Goal: Task Accomplishment & Management: Manage account settings

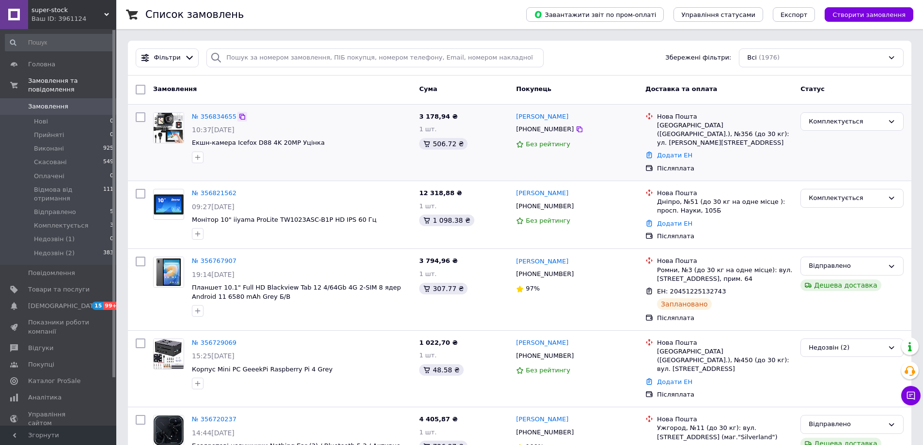
click at [238, 116] on icon at bounding box center [242, 117] width 8 height 8
drag, startPoint x: 237, startPoint y: 186, endPoint x: 539, endPoint y: 112, distance: 310.9
click at [238, 190] on icon at bounding box center [242, 194] width 8 height 8
click at [622, 61] on div "Фільтри Збережені фільтри: Всі (1976)" at bounding box center [520, 57] width 776 height 19
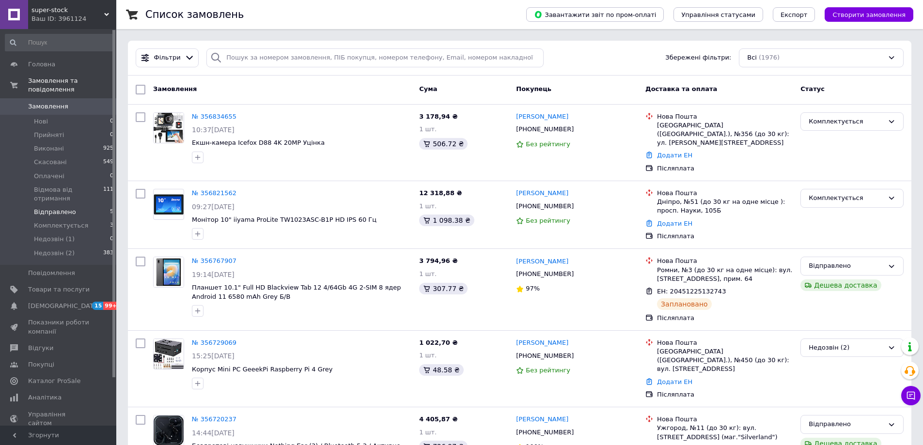
click at [56, 208] on span "Відправлено" at bounding box center [55, 212] width 42 height 9
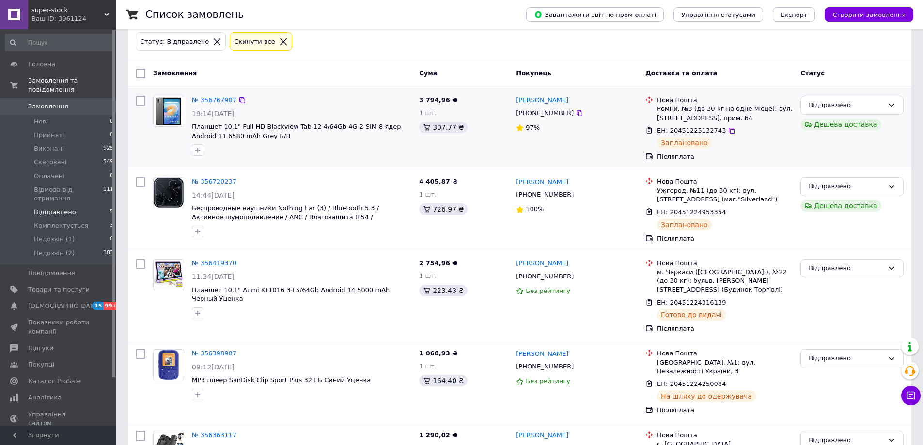
scroll to position [113, 0]
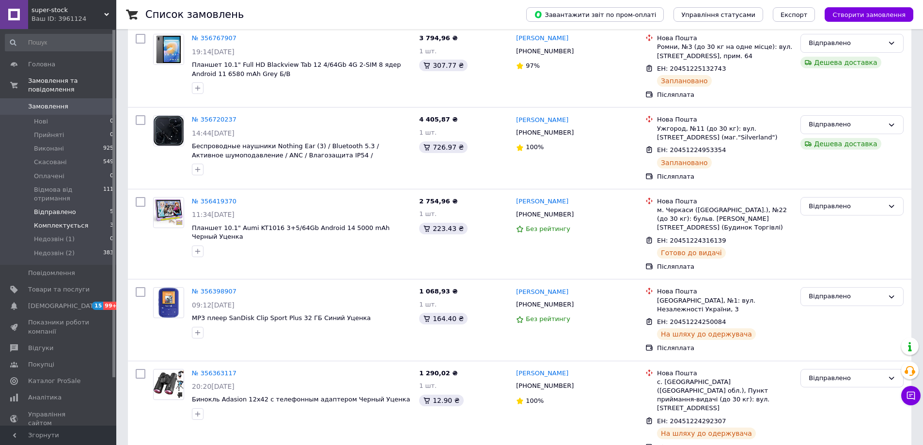
click at [93, 219] on li "Комплектується 3" at bounding box center [59, 226] width 119 height 14
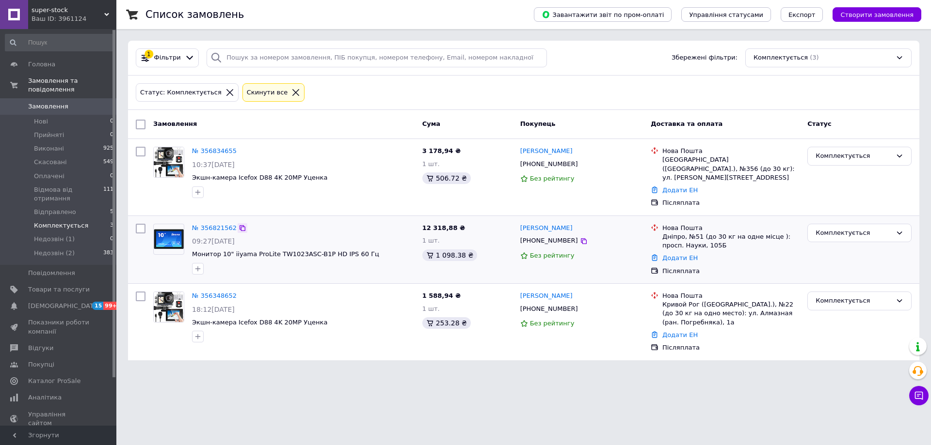
click at [239, 225] on icon at bounding box center [242, 228] width 6 height 6
click at [679, 254] on link "Додати ЕН" at bounding box center [679, 257] width 35 height 7
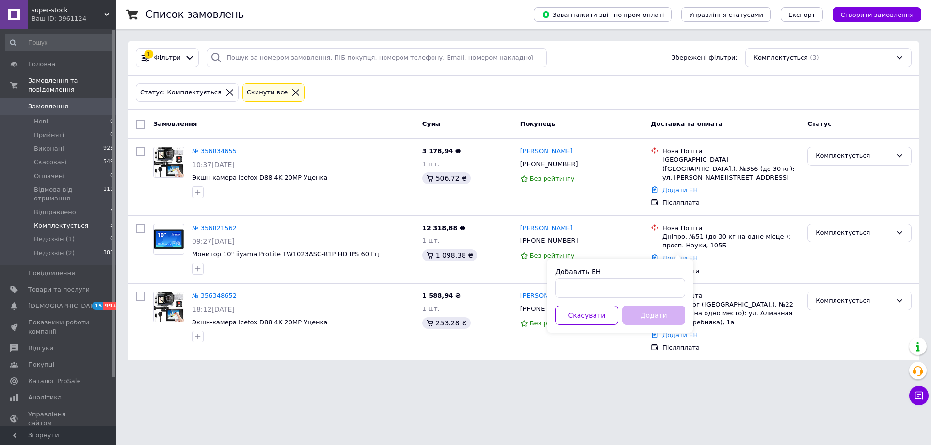
click at [660, 278] on div "Добавить ЕН" at bounding box center [620, 282] width 130 height 31
drag, startPoint x: 660, startPoint y: 298, endPoint x: 660, endPoint y: 293, distance: 5.4
click at [660, 298] on div "Добавить ЕН Скасувати Додати" at bounding box center [619, 296] width 145 height 74
click at [660, 290] on input "Добавить ЕН" at bounding box center [620, 288] width 130 height 19
paste input "20451225285599"
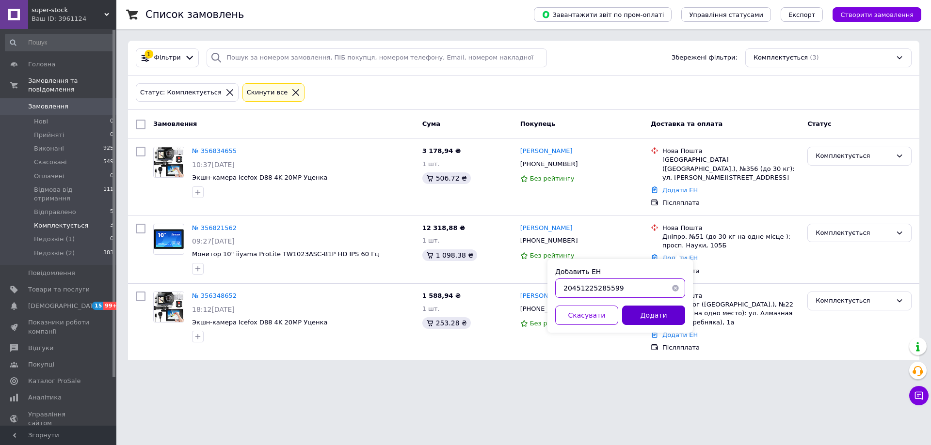
type input "20451225285599"
click at [660, 311] on button "Додати" at bounding box center [653, 315] width 63 height 19
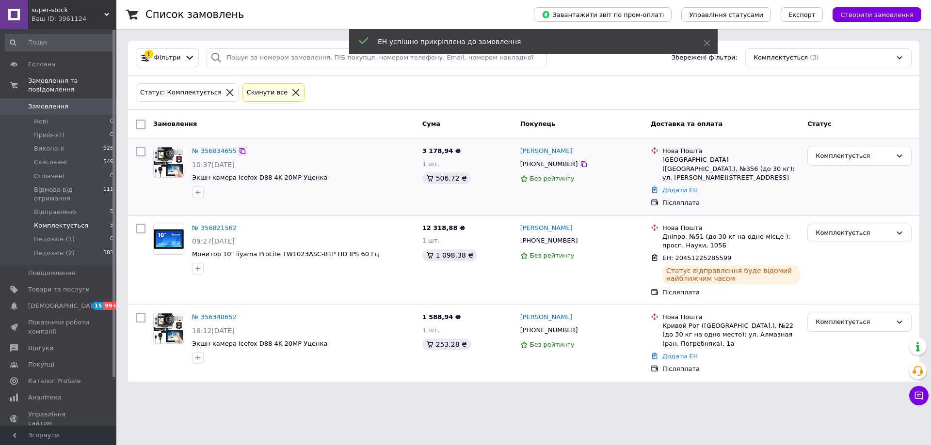
click at [238, 148] on icon at bounding box center [242, 151] width 8 height 8
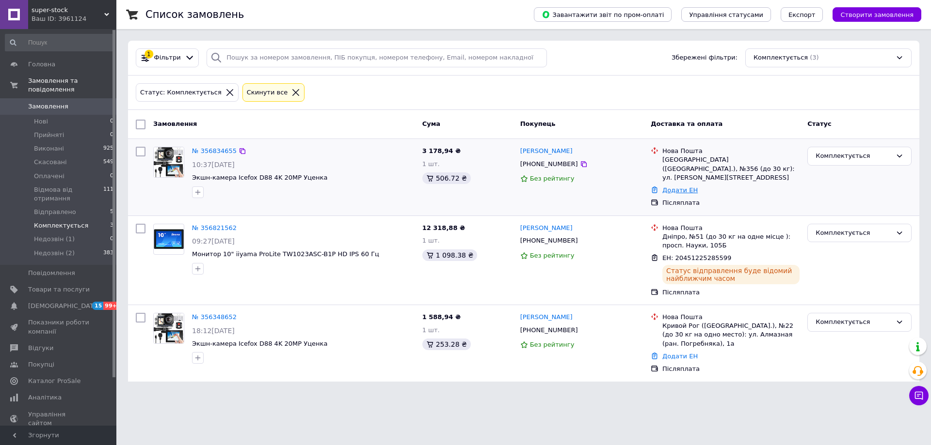
drag, startPoint x: 695, startPoint y: 185, endPoint x: 690, endPoint y: 183, distance: 5.2
click at [690, 184] on div "Додати ЕН" at bounding box center [730, 190] width 141 height 13
click at [688, 187] on link "Додати ЕН" at bounding box center [679, 190] width 35 height 7
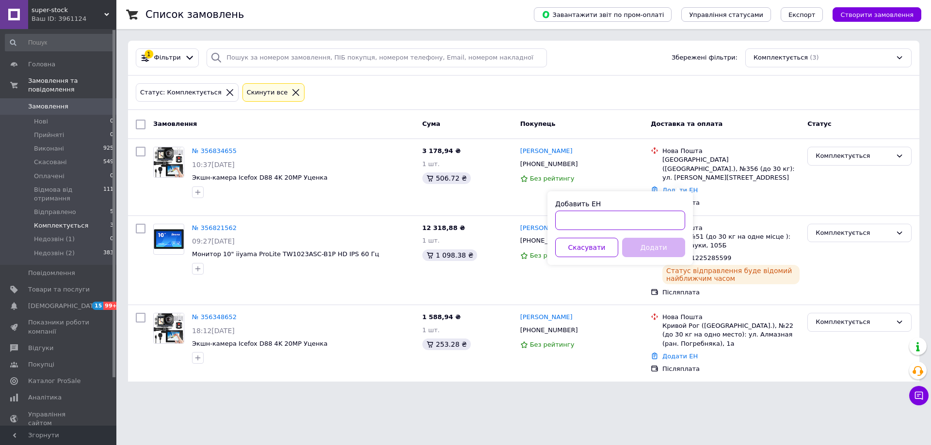
click at [676, 219] on input "Добавить ЕН" at bounding box center [620, 220] width 130 height 19
paste input "20451225289546"
type input "20451225289546"
click at [664, 244] on button "Додати" at bounding box center [653, 247] width 63 height 19
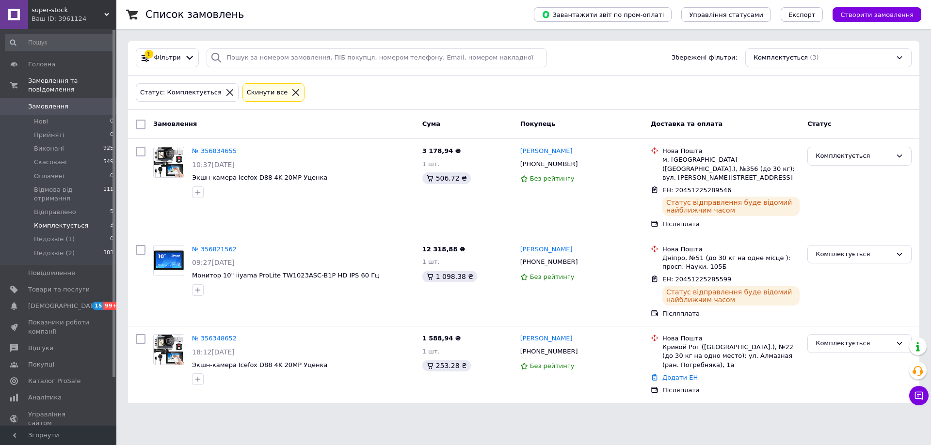
click at [291, 91] on icon at bounding box center [295, 92] width 9 height 9
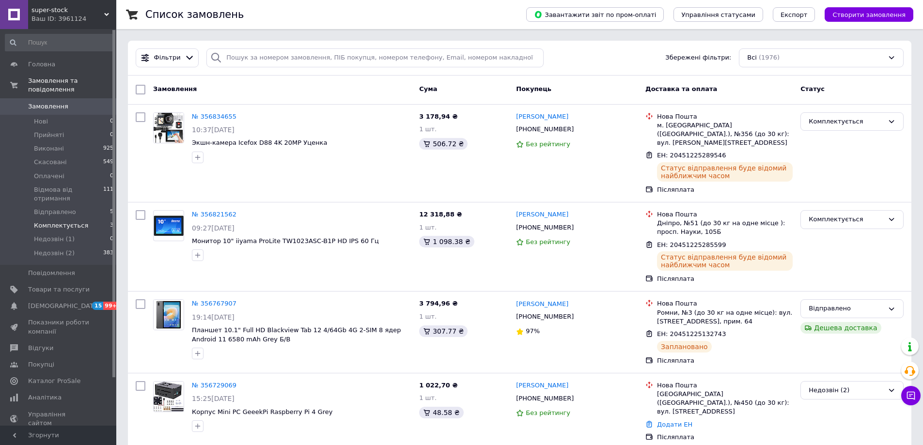
click at [99, 219] on li "Комплектується 3" at bounding box center [59, 226] width 119 height 14
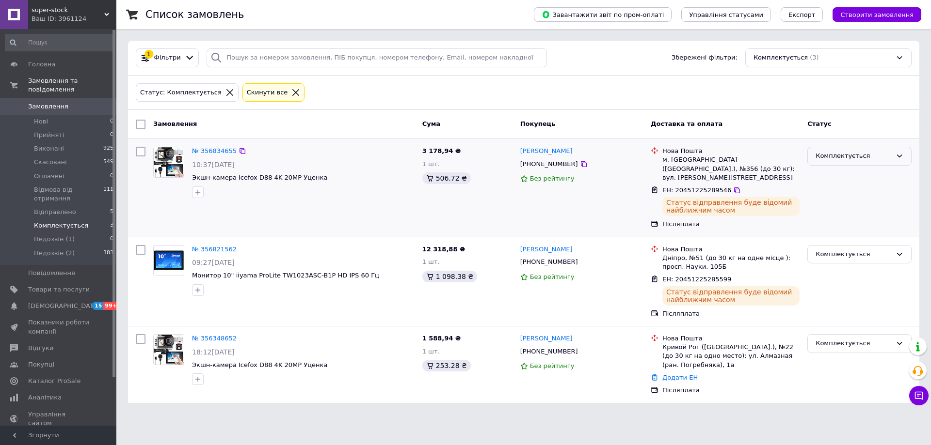
click at [814, 164] on div "Комплектується" at bounding box center [859, 156] width 104 height 19
click at [849, 208] on li "Відправлено" at bounding box center [859, 204] width 103 height 18
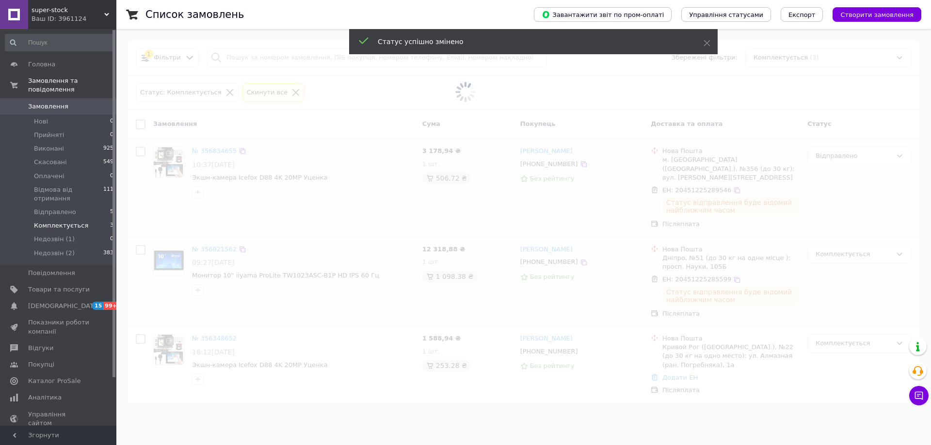
click at [854, 246] on span at bounding box center [465, 222] width 931 height 445
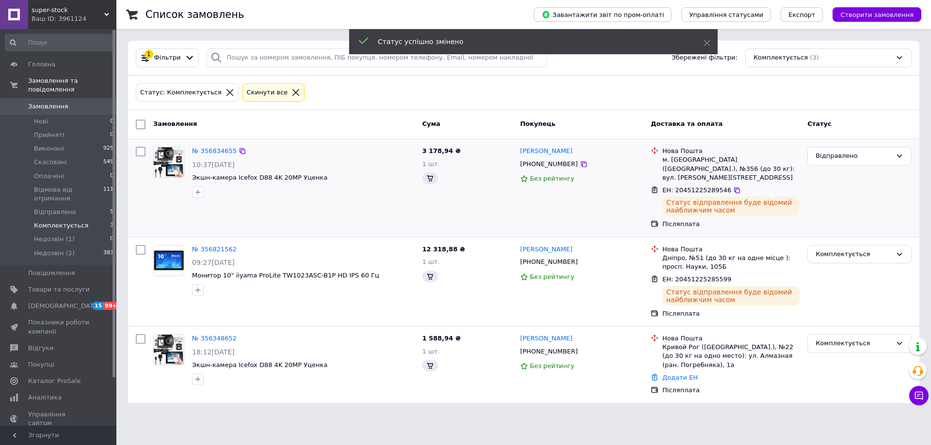
click at [850, 250] on div "Комплектується" at bounding box center [853, 255] width 76 height 10
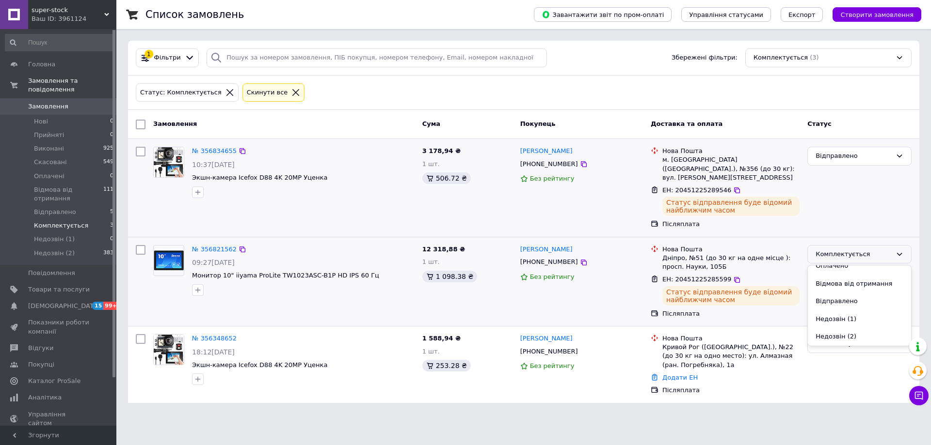
click at [844, 294] on li "Відправлено" at bounding box center [859, 302] width 103 height 18
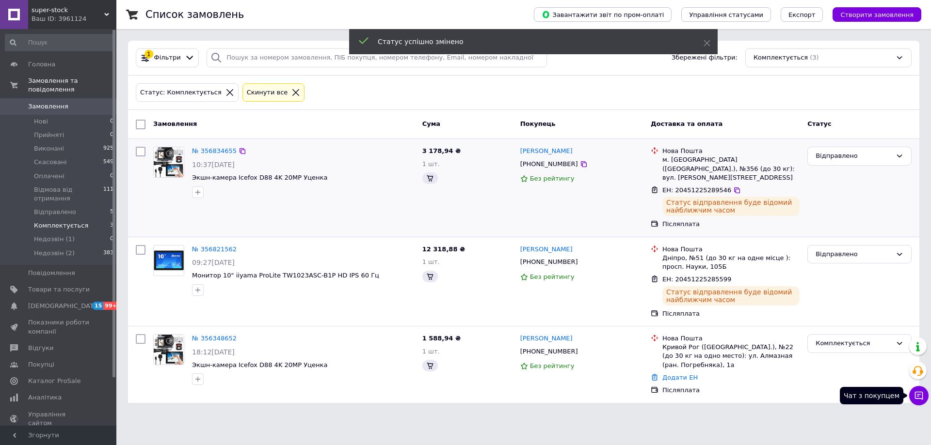
click at [920, 399] on icon at bounding box center [919, 396] width 10 height 10
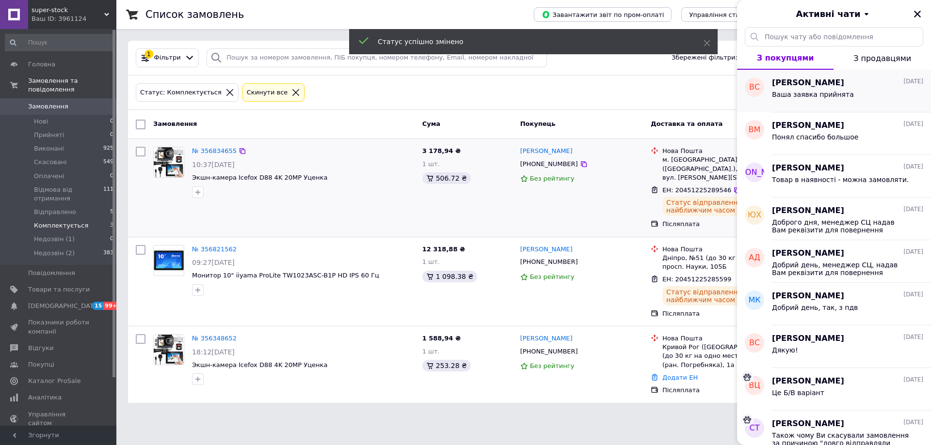
click at [787, 101] on div "Ваша заявка прийнята" at bounding box center [813, 98] width 82 height 14
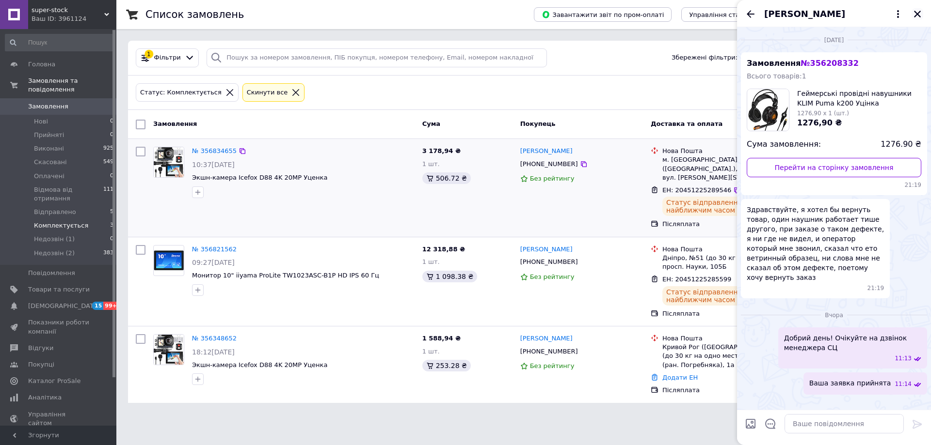
click at [921, 16] on icon "Закрити" at bounding box center [917, 14] width 9 height 9
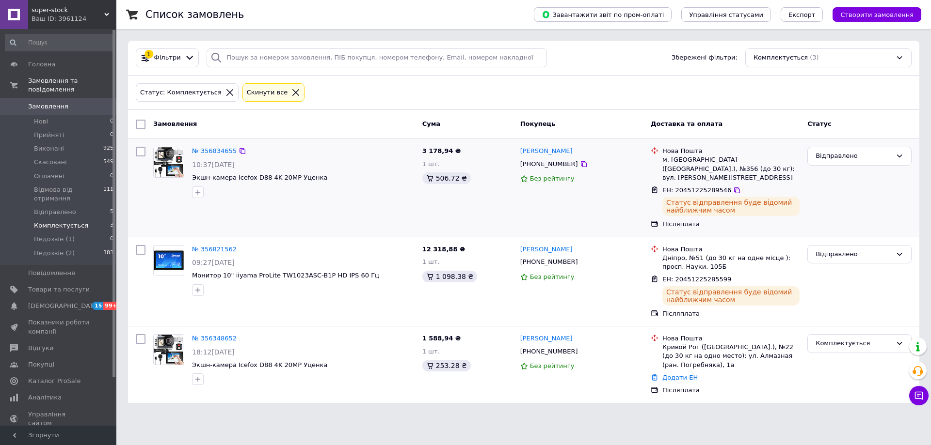
click at [635, 63] on div "1 Фільтри Збережені фільтри: Комплектується (3)" at bounding box center [523, 57] width 783 height 19
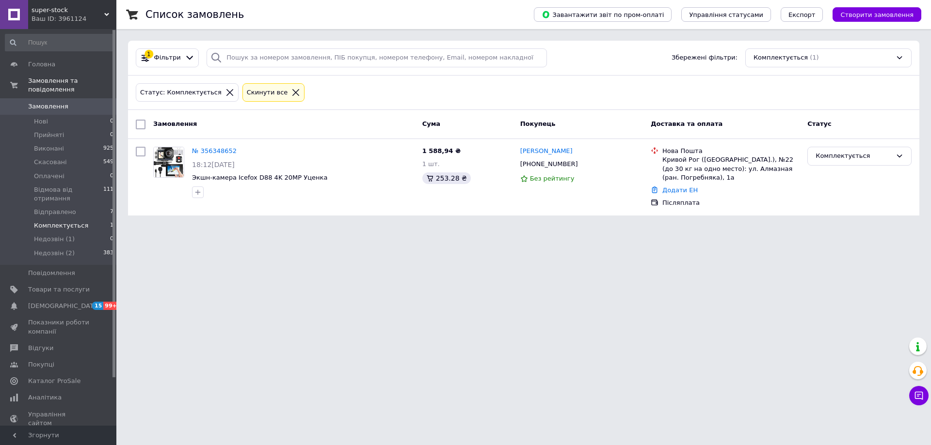
click at [710, 219] on div "Список замовлень Завантажити звіт по пром-оплаті Управління статусами Експорт С…" at bounding box center [523, 113] width 814 height 227
click at [76, 128] on li "Прийняті 0" at bounding box center [59, 135] width 119 height 14
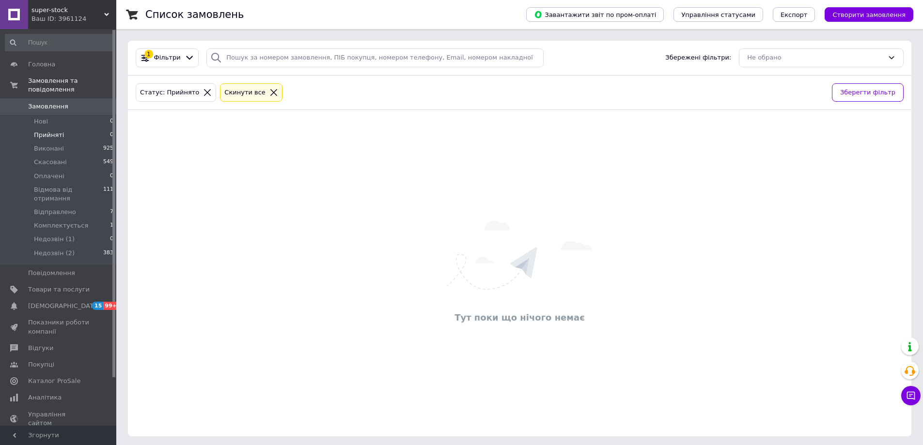
click at [250, 94] on div "Cкинути все" at bounding box center [244, 93] width 45 height 10
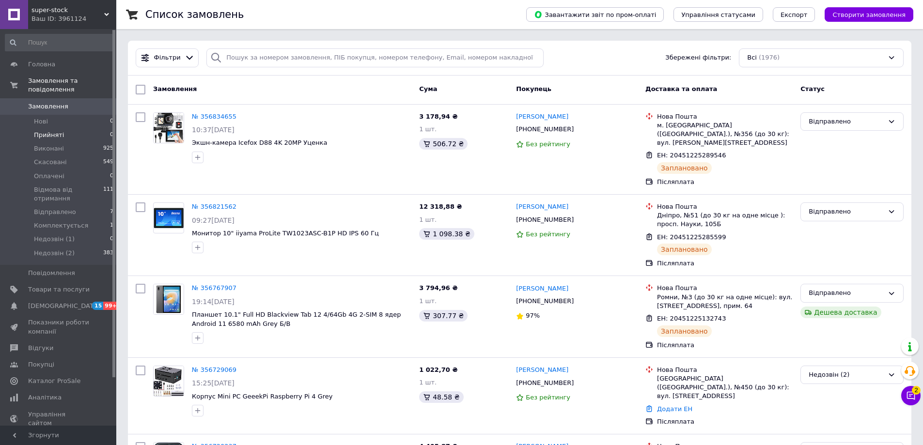
click at [290, 4] on div "Список замовлень" at bounding box center [326, 14] width 362 height 29
click at [913, 393] on span "2" at bounding box center [916, 390] width 9 height 9
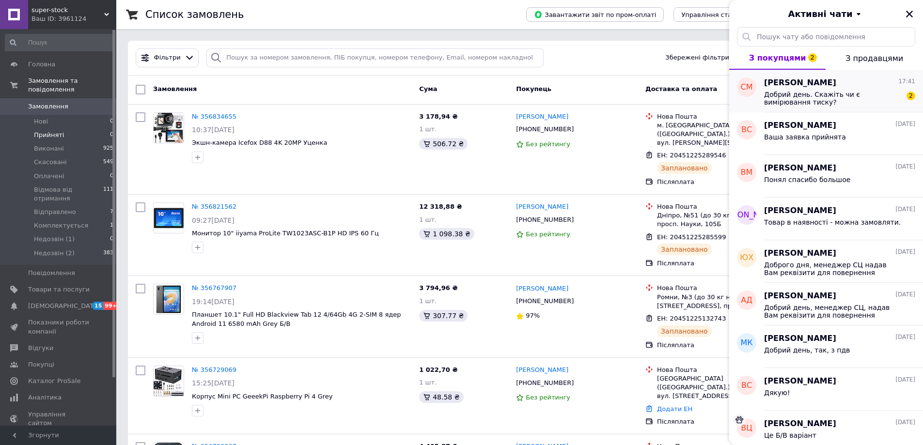
click at [833, 101] on span "Добрий день. Скажіть чи є вимірювання тиску?" at bounding box center [833, 99] width 138 height 16
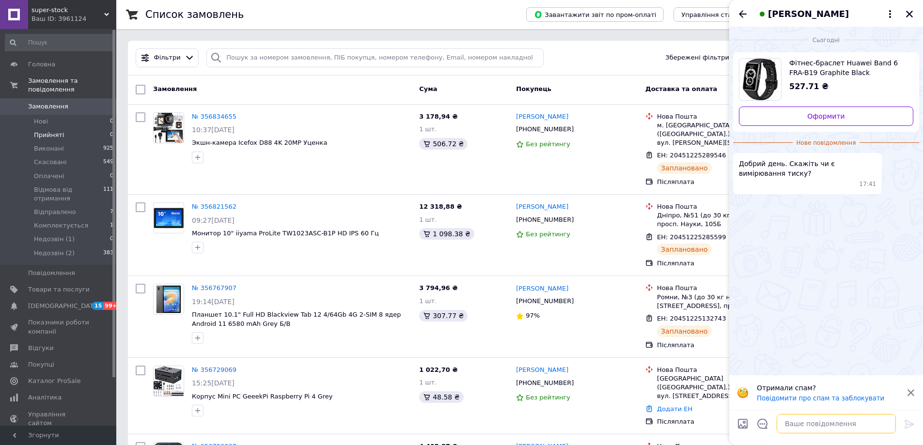
click at [792, 425] on textarea at bounding box center [836, 423] width 119 height 19
paste textarea "На Huawei Band 6 FRA-B19 (Graphite Black, модель 55026629) немає функції вимірю…"
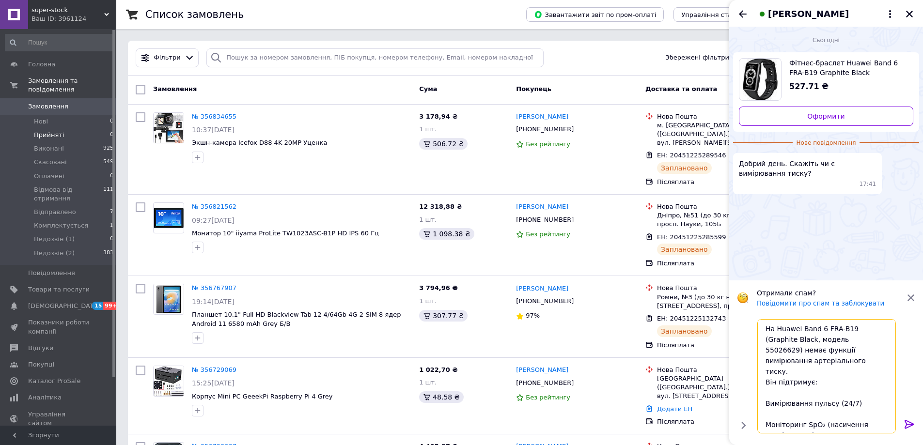
click at [767, 330] on textarea "На Huawei Band 6 FRA-B19 (Graphite Black, модель 55026629) немає функції вимірю…" at bounding box center [827, 376] width 139 height 114
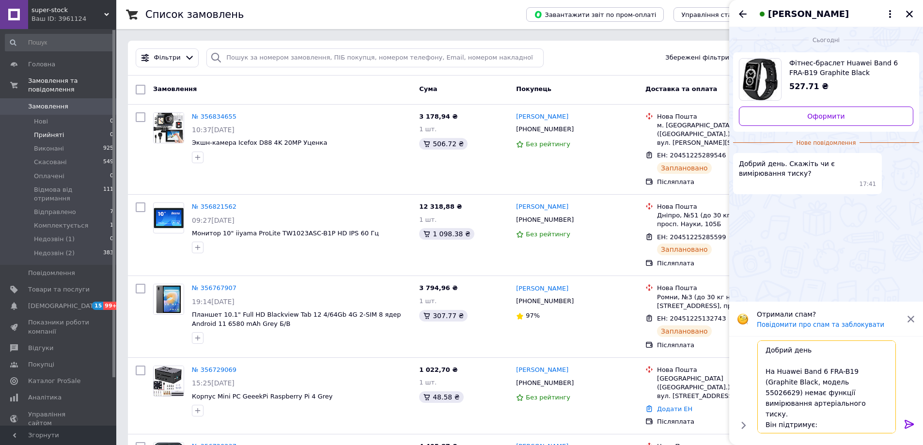
type textarea "Добрий день! На Huawei Band 6 FRA-B19 (Graphite Black, модель 55026629) немає ф…"
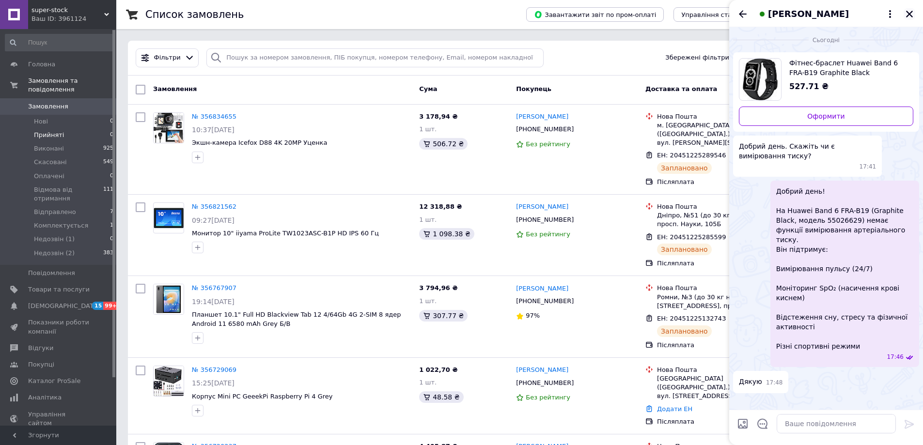
click at [913, 14] on icon "Закрити" at bounding box center [909, 14] width 9 height 9
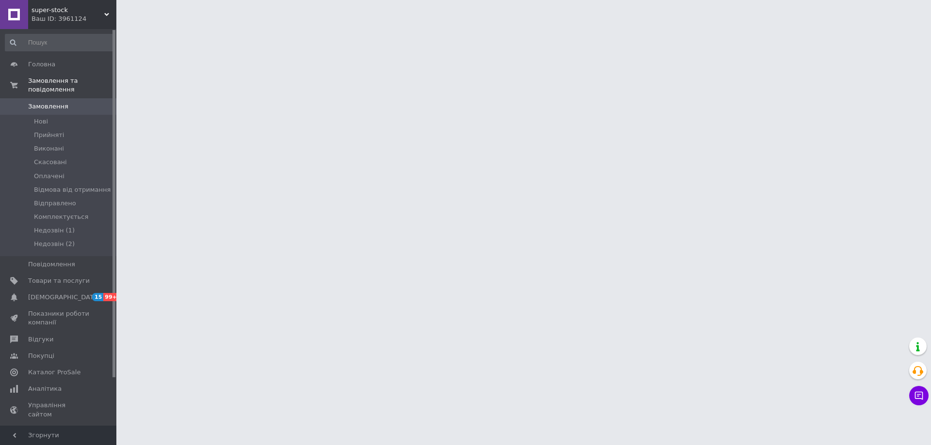
click at [233, 24] on html "super-stock Ваш ID: 3961124 Сайт super-stock Кабінет покупця Перевірити стан си…" at bounding box center [465, 12] width 931 height 24
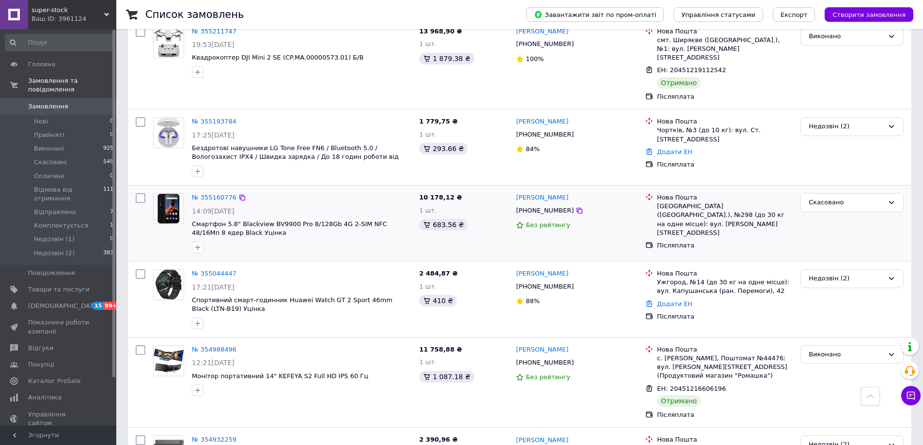
scroll to position [1272, 0]
